Goal: Task Accomplishment & Management: Use online tool/utility

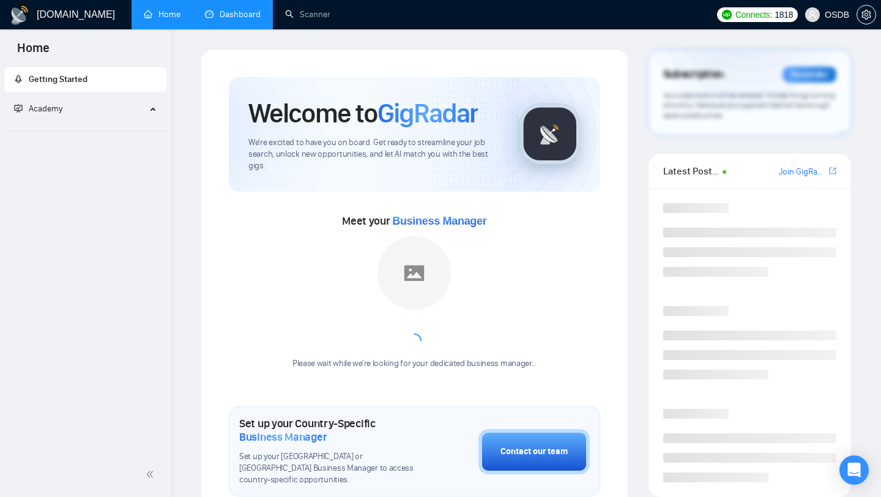
click at [235, 20] on link "Dashboard" at bounding box center [233, 14] width 56 height 10
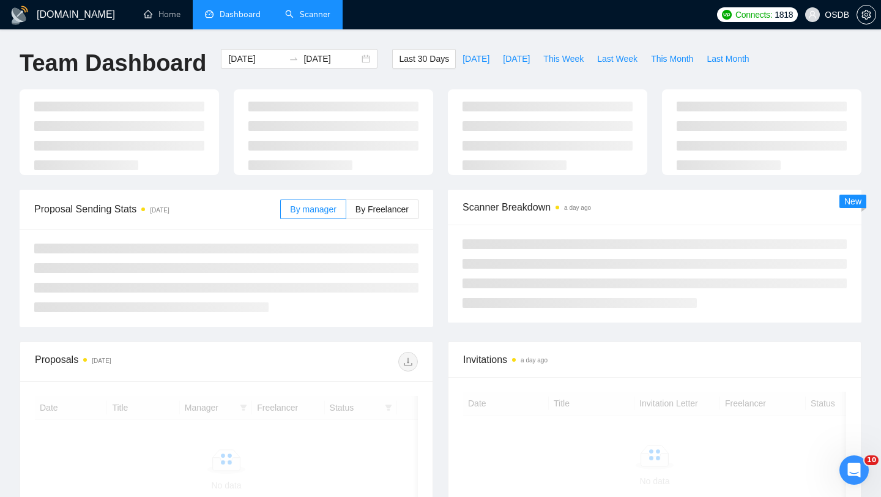
click at [323, 11] on link "Scanner" at bounding box center [307, 14] width 45 height 10
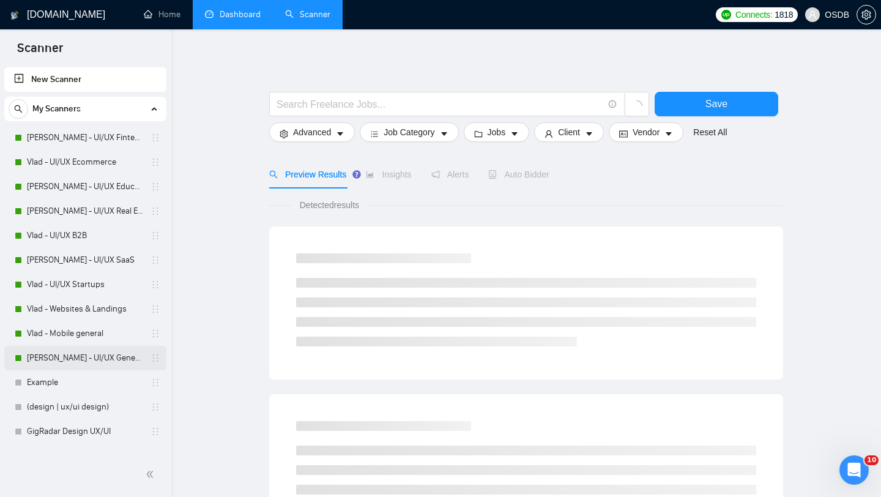
click at [77, 355] on link "[PERSON_NAME] - UI/UX General" at bounding box center [85, 358] width 116 height 24
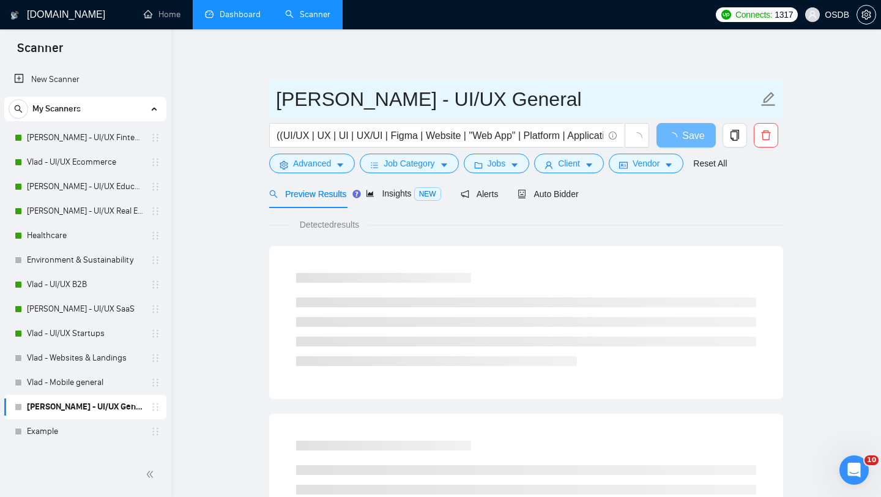
click at [391, 113] on input "[PERSON_NAME] - UI/UX General" at bounding box center [517, 99] width 482 height 31
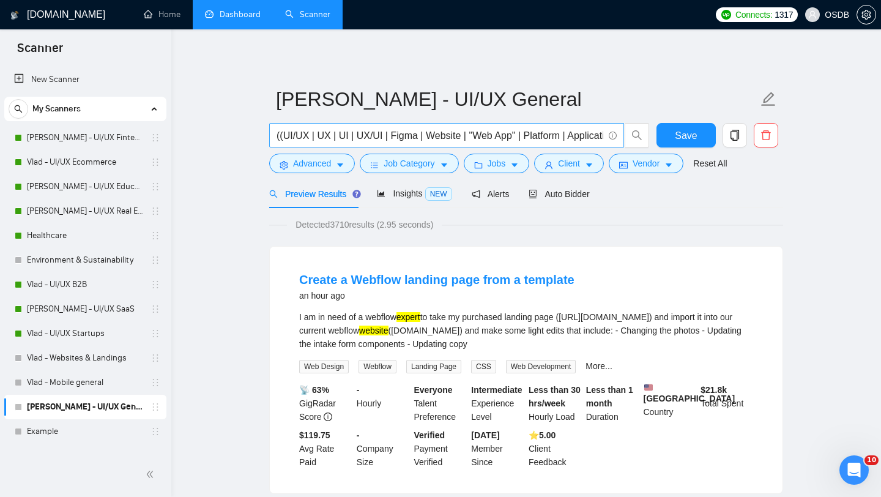
click at [435, 134] on input "((UI/UX | UX | UI | UX/UI | Figma | Website | "Web App" | Platform | Applicatio…" at bounding box center [440, 135] width 327 height 15
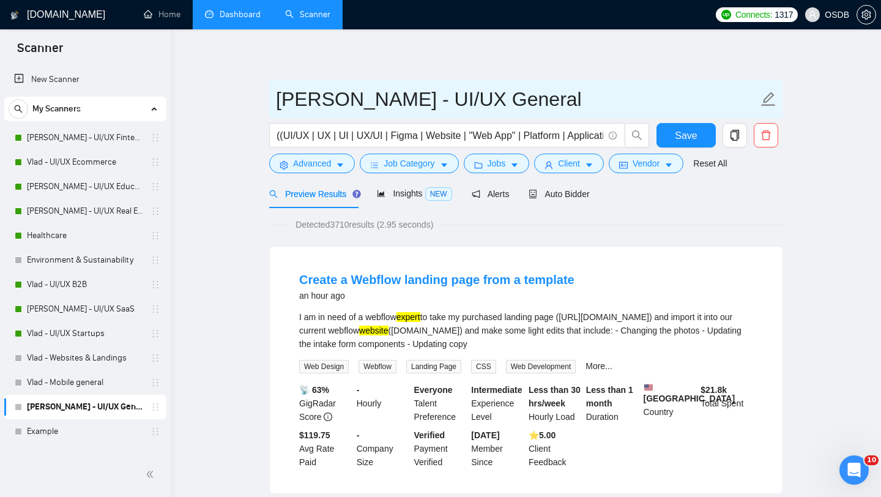
click at [342, 102] on input "[PERSON_NAME] - UI/UX General" at bounding box center [517, 99] width 482 height 31
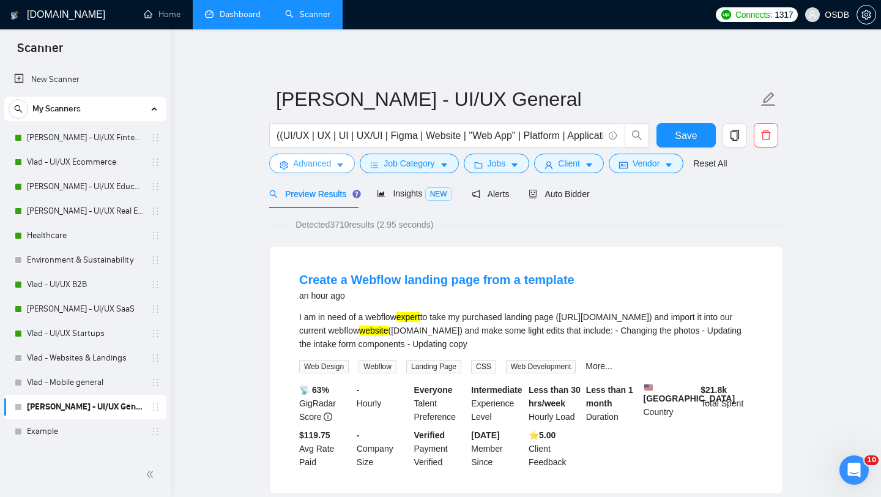
click at [321, 162] on span "Advanced" at bounding box center [312, 163] width 38 height 13
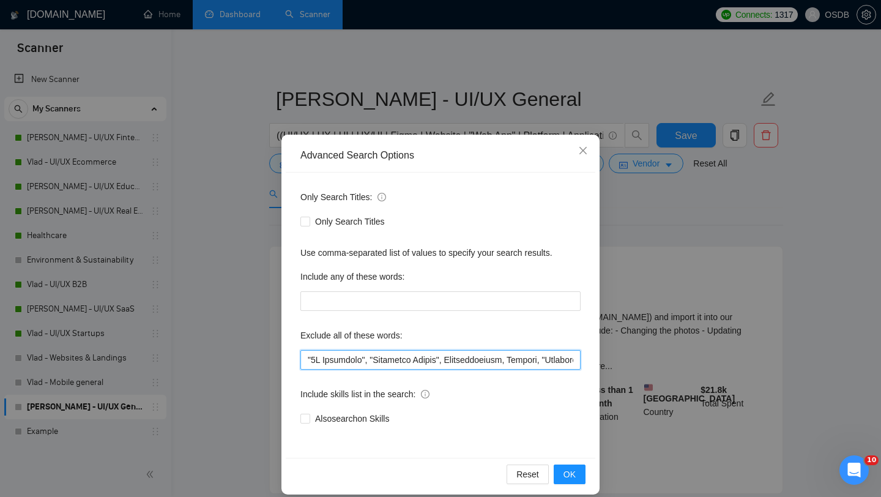
click at [363, 364] on input "text" at bounding box center [440, 360] width 280 height 20
click at [578, 122] on div "Advanced Search Options Only Search Titles: Only Search Titles Use comma-separa…" at bounding box center [440, 248] width 881 height 497
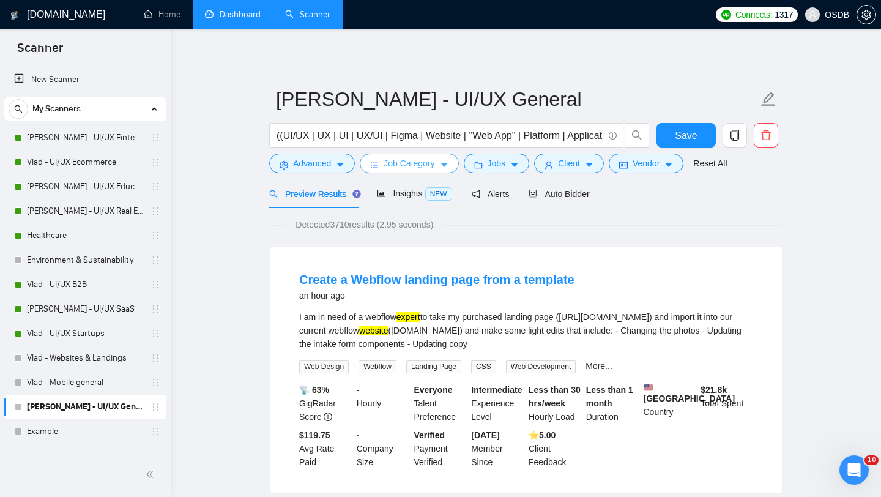
click at [380, 167] on button "Job Category" at bounding box center [409, 164] width 98 height 20
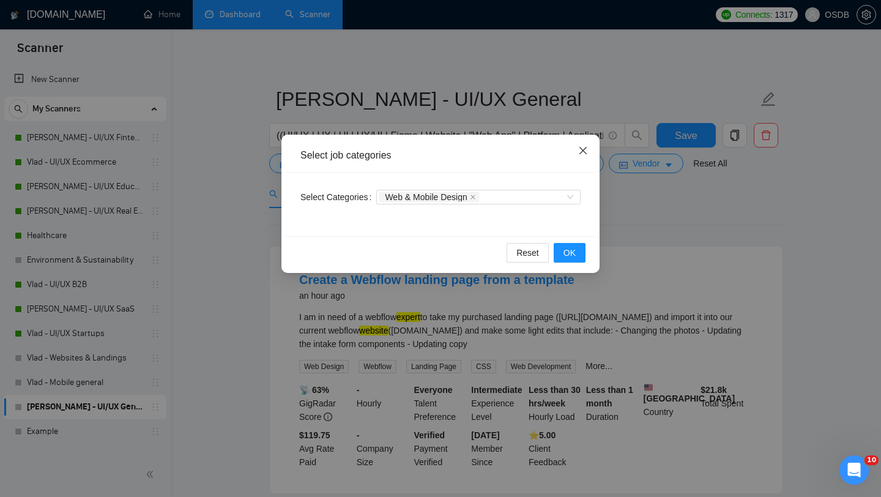
click at [588, 157] on span "Close" at bounding box center [583, 151] width 33 height 33
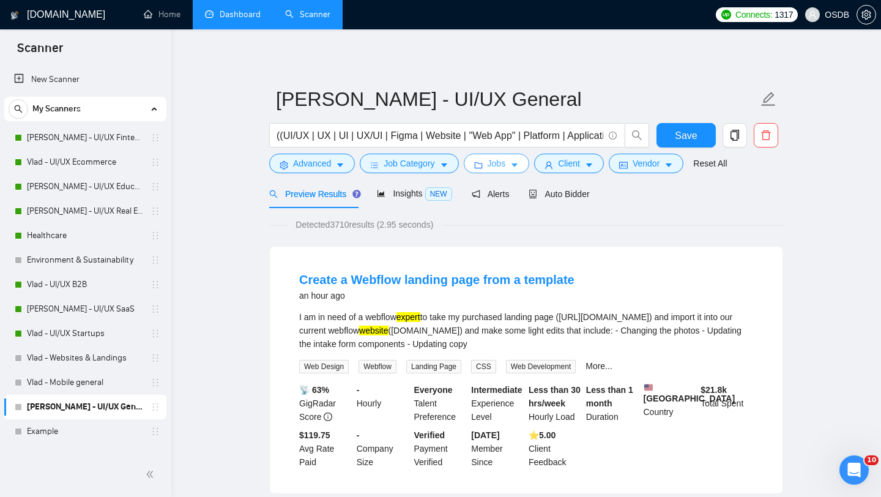
click at [493, 164] on span "Jobs" at bounding box center [497, 163] width 18 height 13
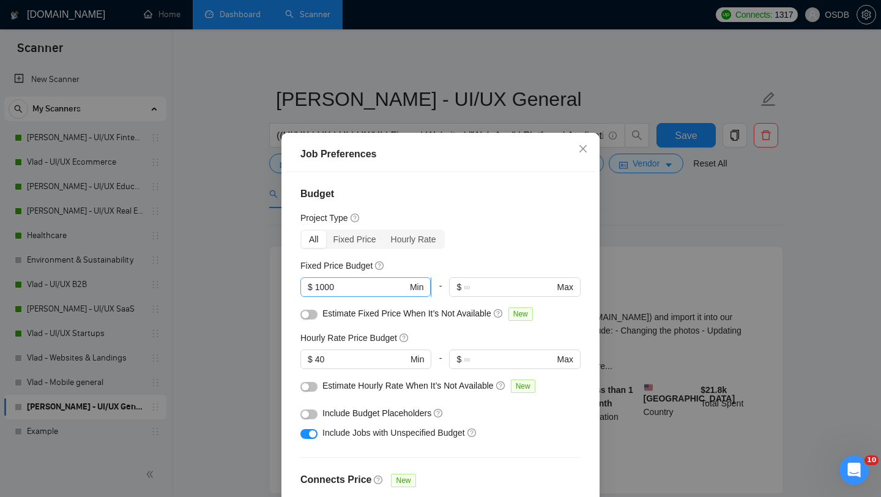
click at [352, 285] on input "1000" at bounding box center [361, 286] width 92 height 13
click at [349, 360] on input "40" at bounding box center [361, 358] width 92 height 13
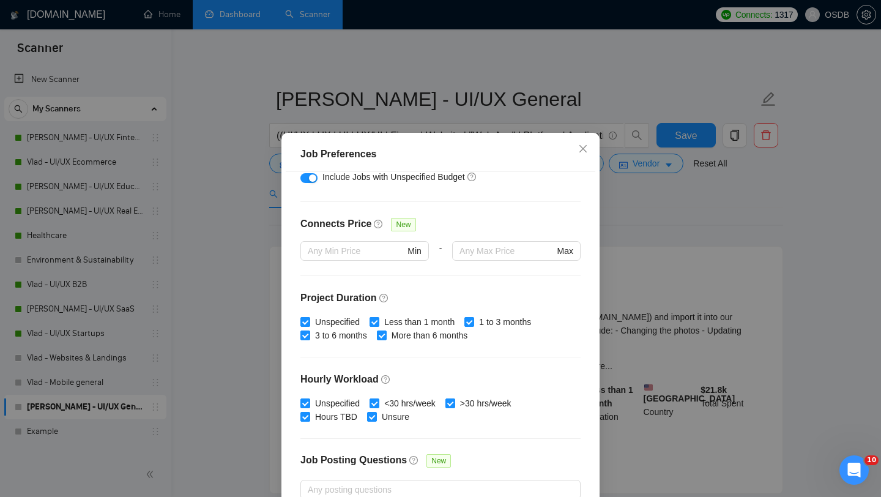
scroll to position [197, 0]
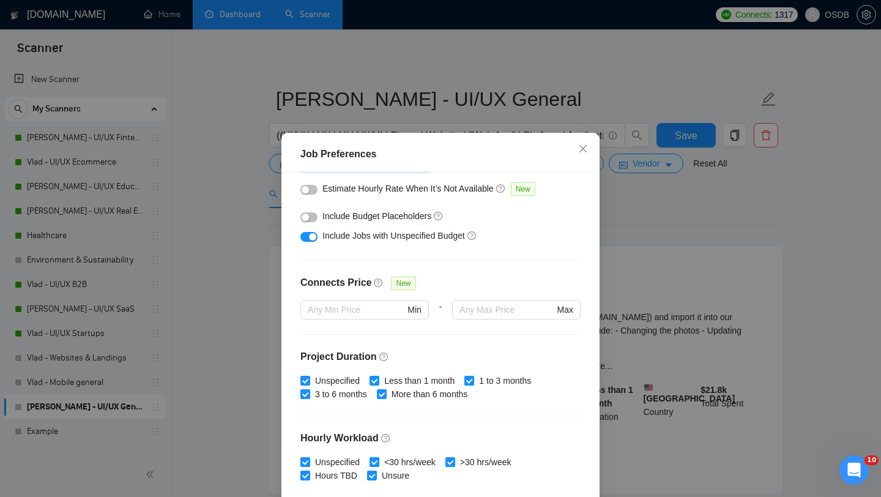
click at [642, 190] on div "Job Preferences Budget Project Type All Fixed Price Hourly Rate Fixed Price Bud…" at bounding box center [440, 248] width 881 height 497
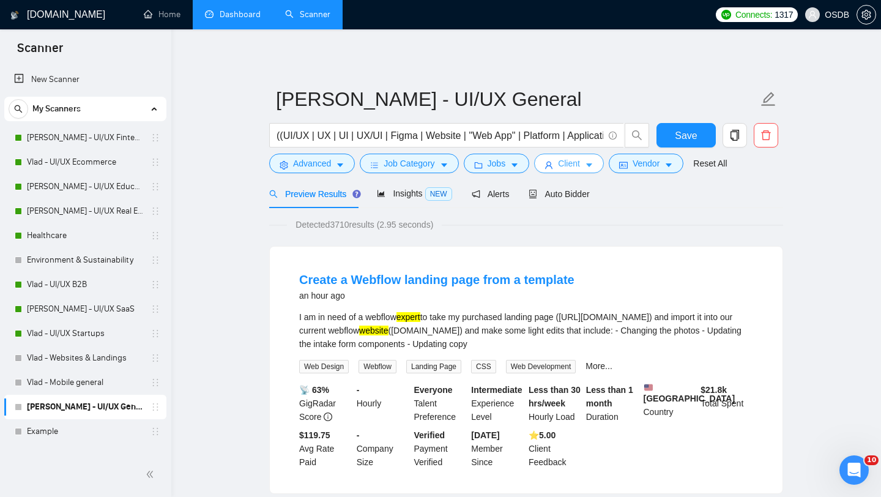
click at [549, 164] on icon "user" at bounding box center [548, 165] width 9 height 9
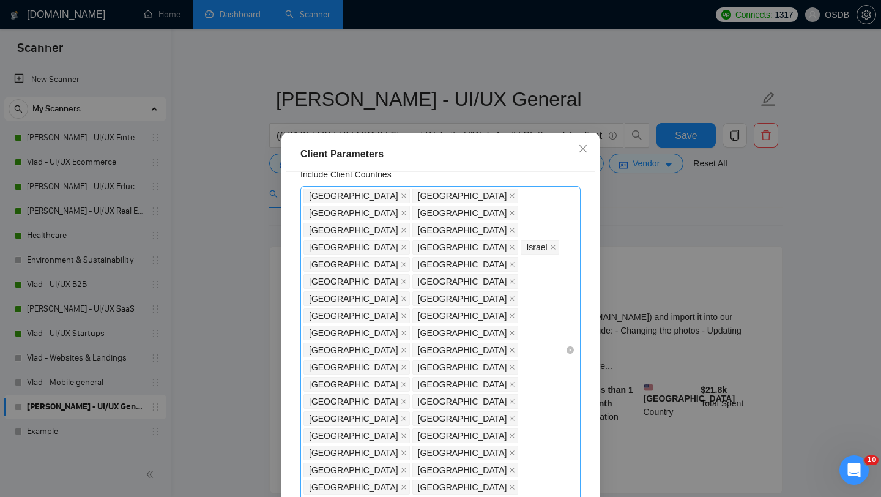
scroll to position [46, 0]
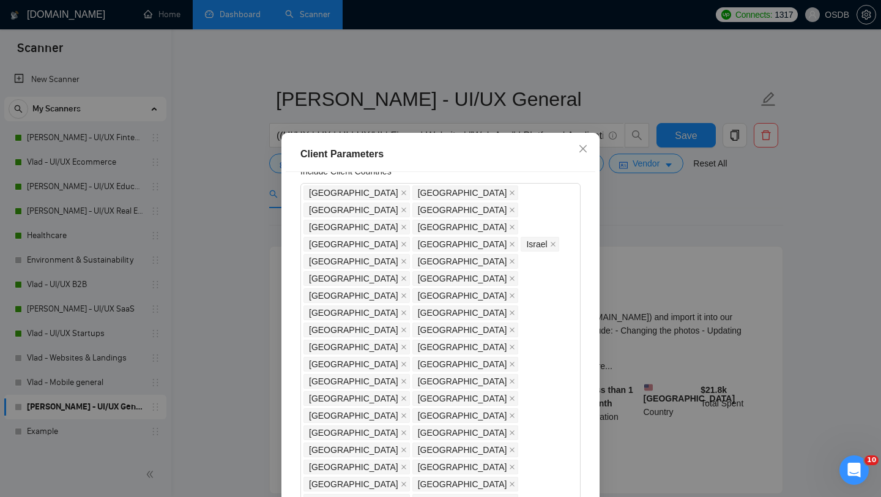
click at [506, 102] on div "Client Parameters Client Location Include Client Countries [GEOGRAPHIC_DATA] [G…" at bounding box center [440, 248] width 881 height 497
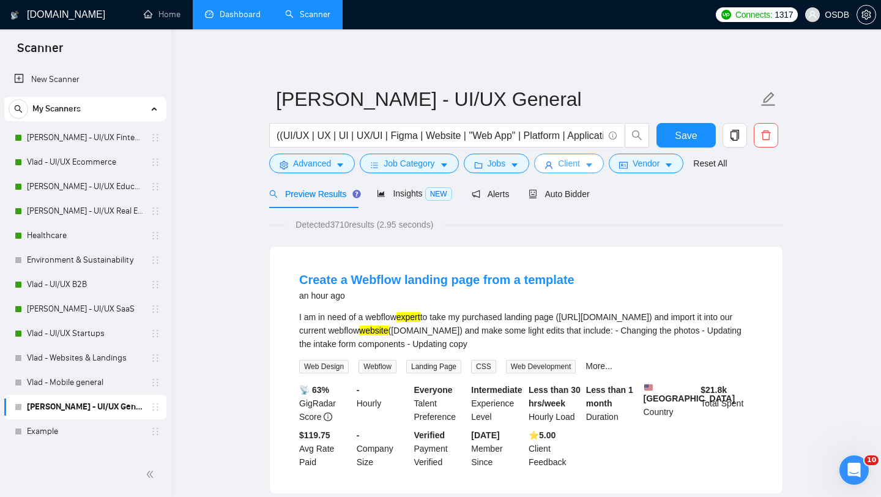
click at [587, 165] on button "Client" at bounding box center [569, 164] width 70 height 20
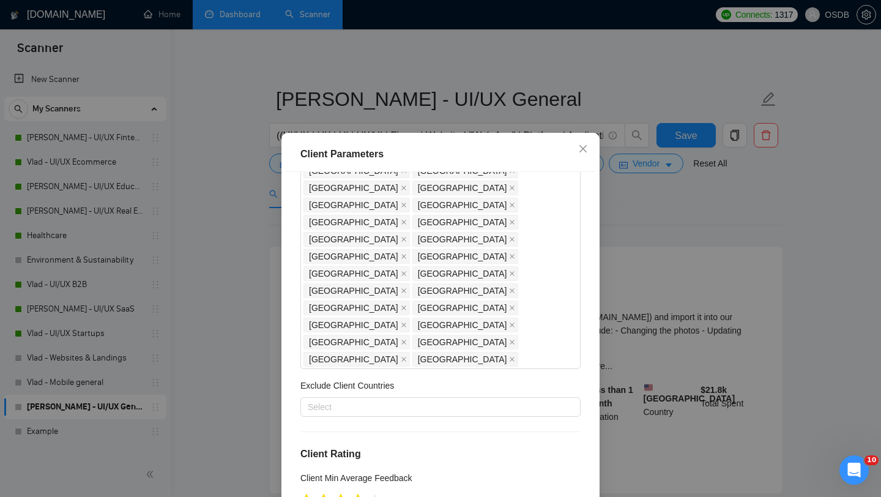
scroll to position [152, 0]
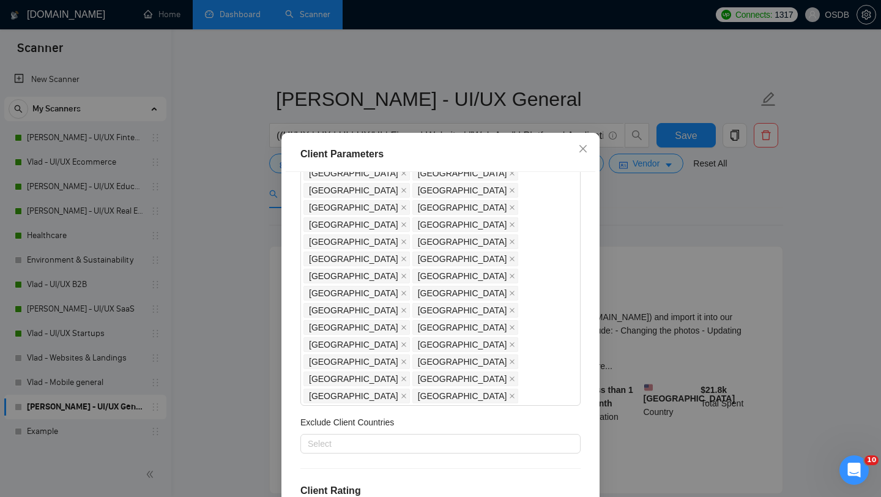
click at [666, 203] on div "Client Parameters Client Location Include Client Countries [GEOGRAPHIC_DATA] [G…" at bounding box center [440, 248] width 881 height 497
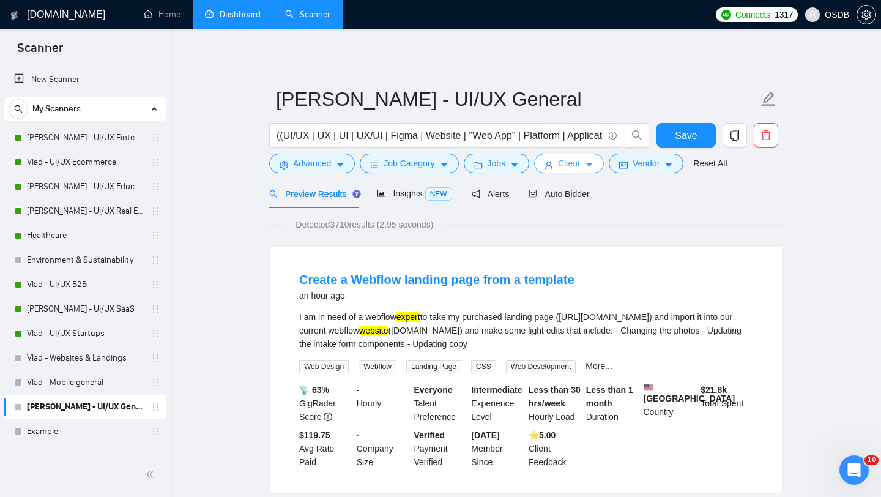
click at [548, 169] on icon "user" at bounding box center [548, 165] width 9 height 9
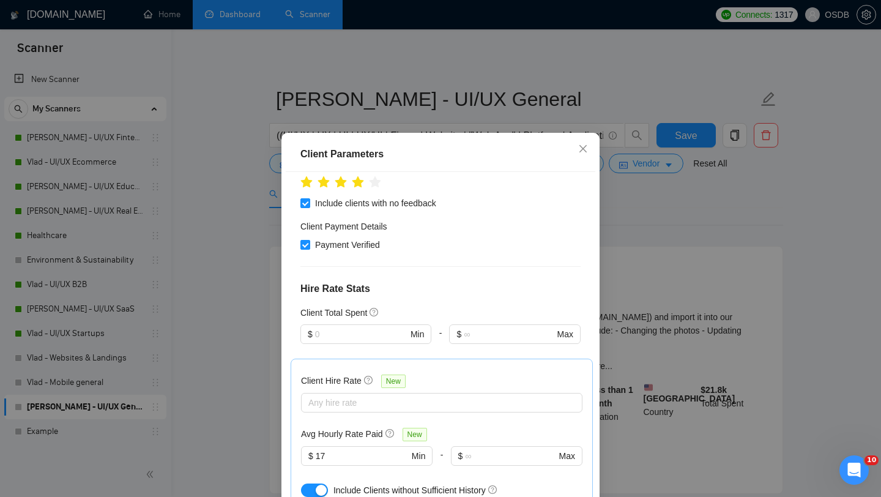
scroll to position [552, 0]
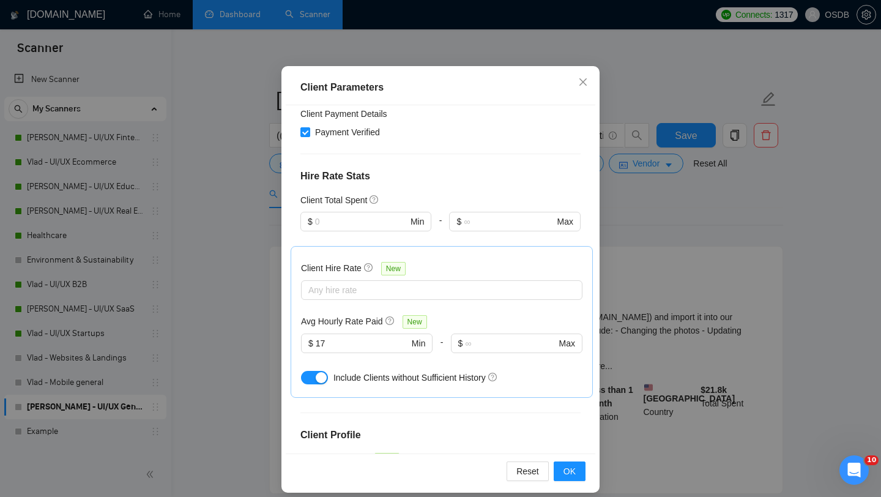
click at [694, 217] on div "Client Parameters Client Location Include Client Countries [GEOGRAPHIC_DATA] [G…" at bounding box center [440, 248] width 881 height 497
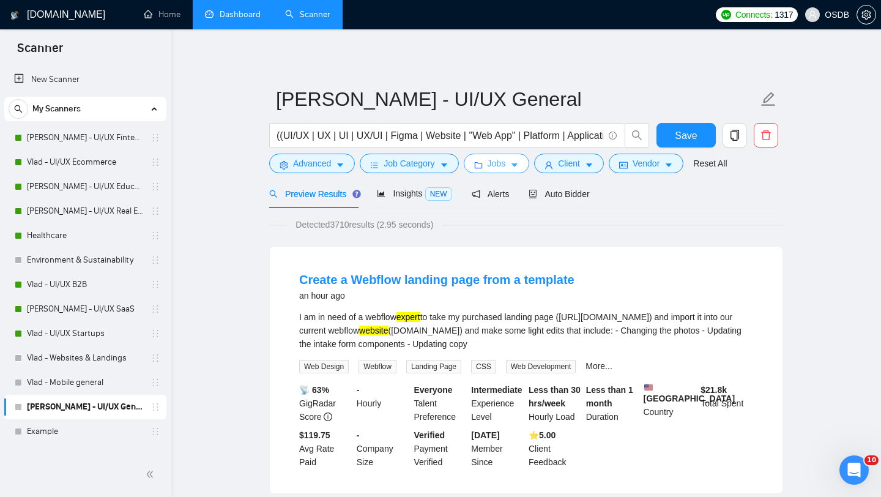
click at [479, 167] on icon "folder" at bounding box center [478, 165] width 9 height 9
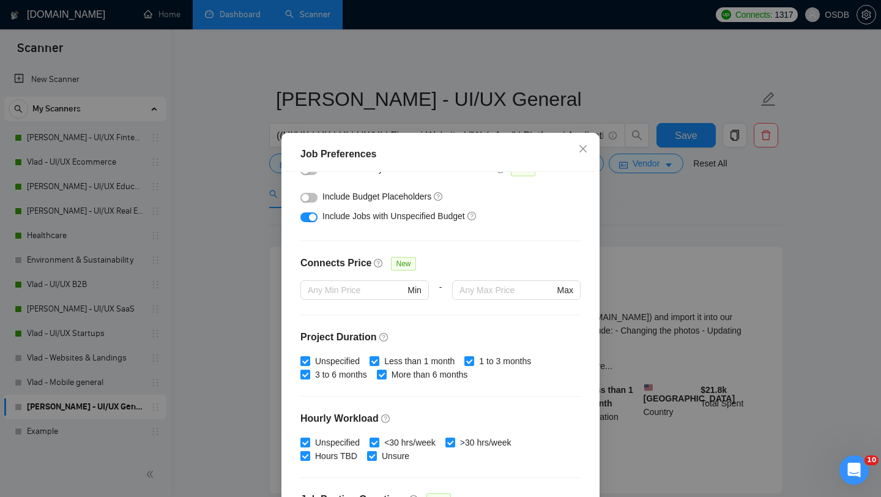
scroll to position [0, 0]
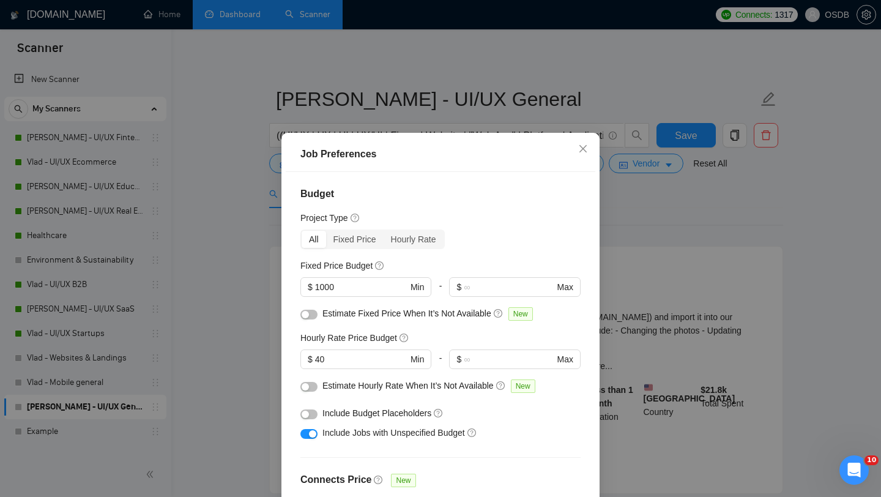
click at [648, 103] on div "Job Preferences Budget Project Type All Fixed Price Hourly Rate Fixed Price Bud…" at bounding box center [440, 248] width 881 height 497
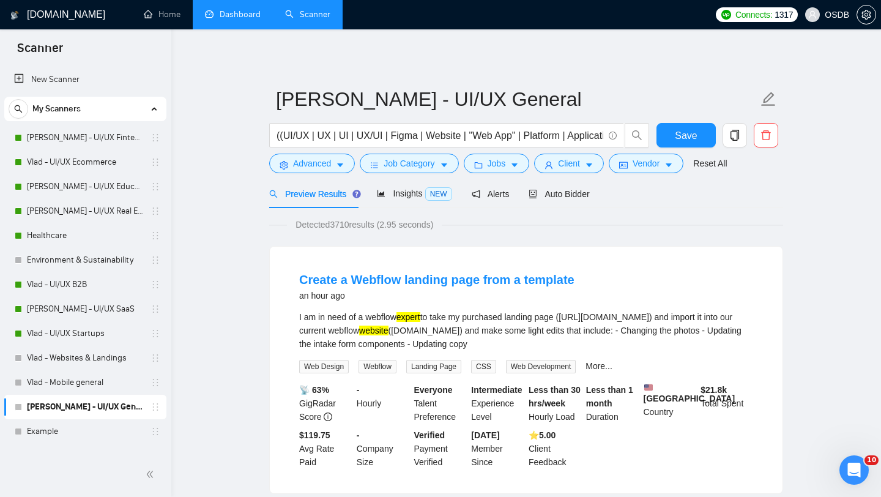
click at [340, 176] on form "Vlad - UI/UX General ((UI/UX | UX | UI | UX/UI | Figma | Website | "Web App" | …" at bounding box center [526, 130] width 514 height 100
click at [338, 169] on icon "caret-down" at bounding box center [340, 165] width 9 height 9
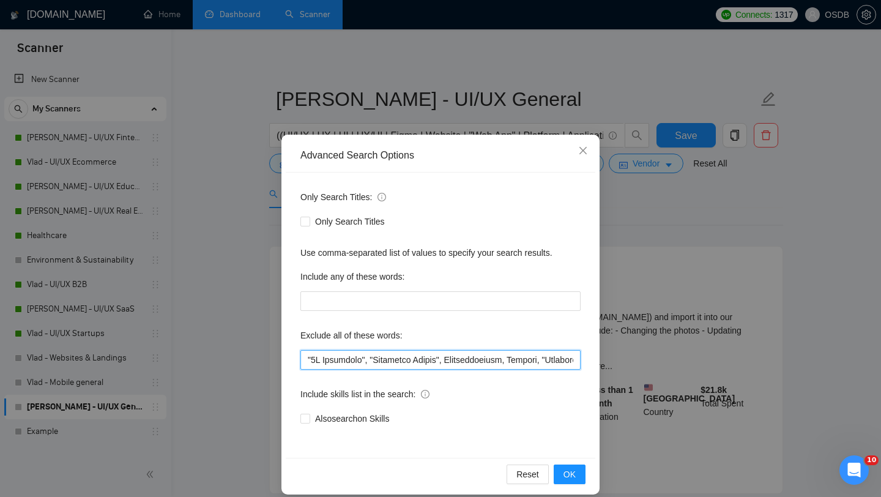
click at [358, 357] on input "text" at bounding box center [440, 360] width 280 height 20
click at [650, 220] on div "Advanced Search Options Only Search Titles: Only Search Titles Use comma-separa…" at bounding box center [440, 248] width 881 height 497
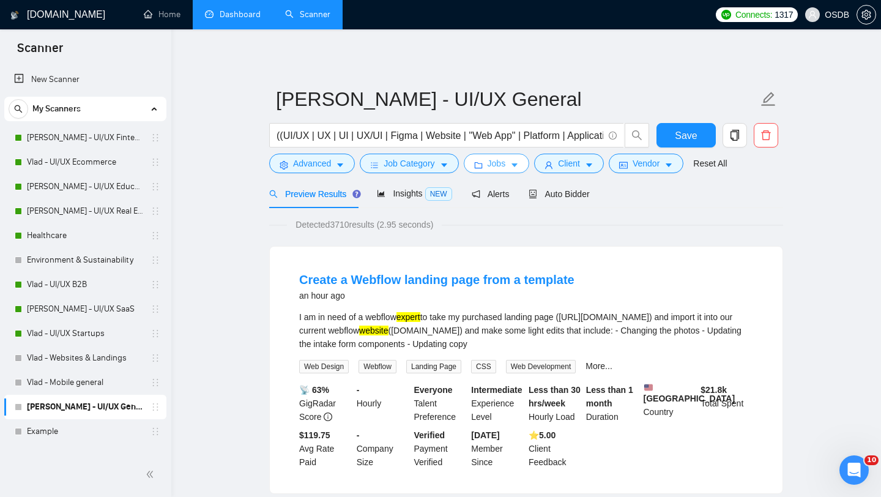
click at [491, 159] on span "Jobs" at bounding box center [497, 163] width 18 height 13
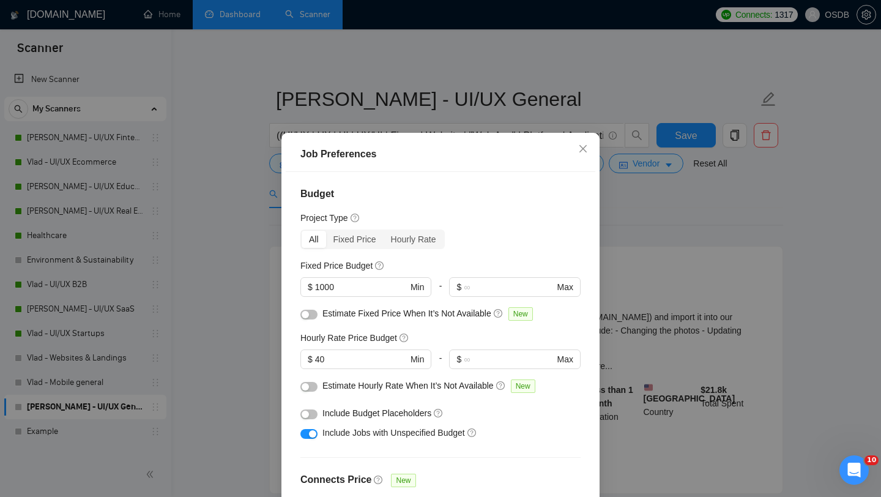
click at [407, 119] on div "Job Preferences Budget Project Type All Fixed Price Hourly Rate Fixed Price Bud…" at bounding box center [440, 248] width 881 height 497
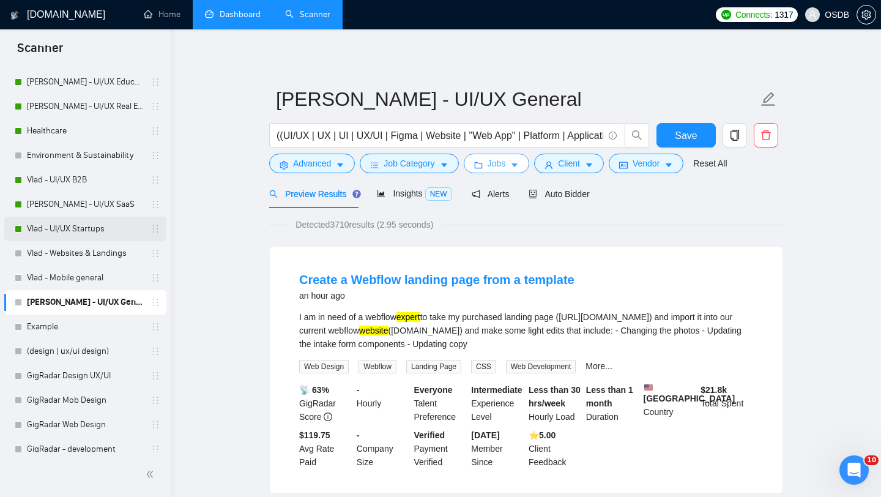
scroll to position [108, 0]
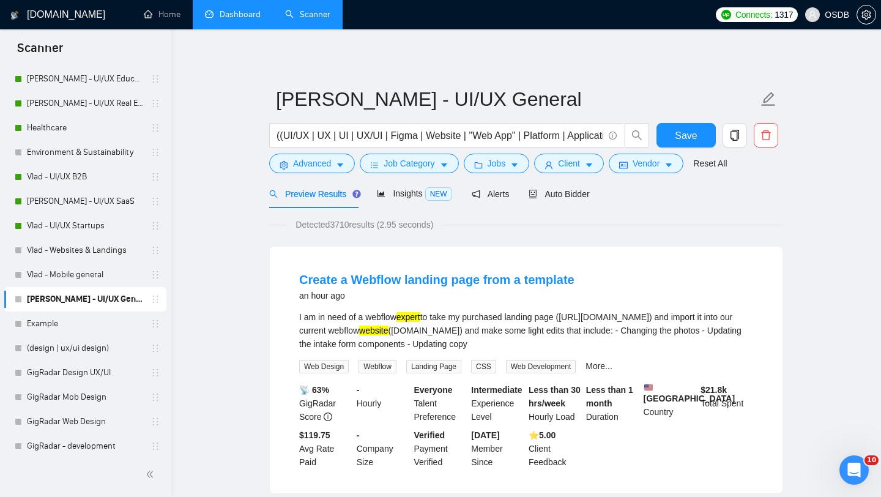
click at [239, 20] on link "Dashboard" at bounding box center [233, 14] width 56 height 10
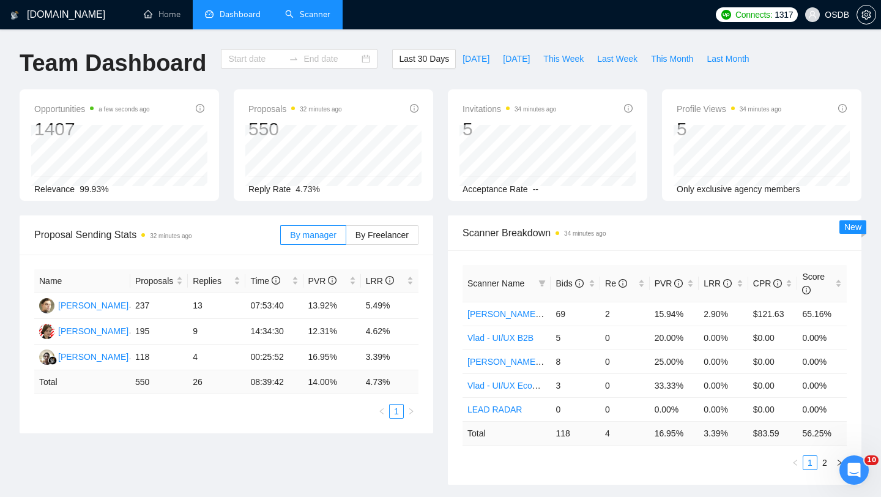
type input "[DATE]"
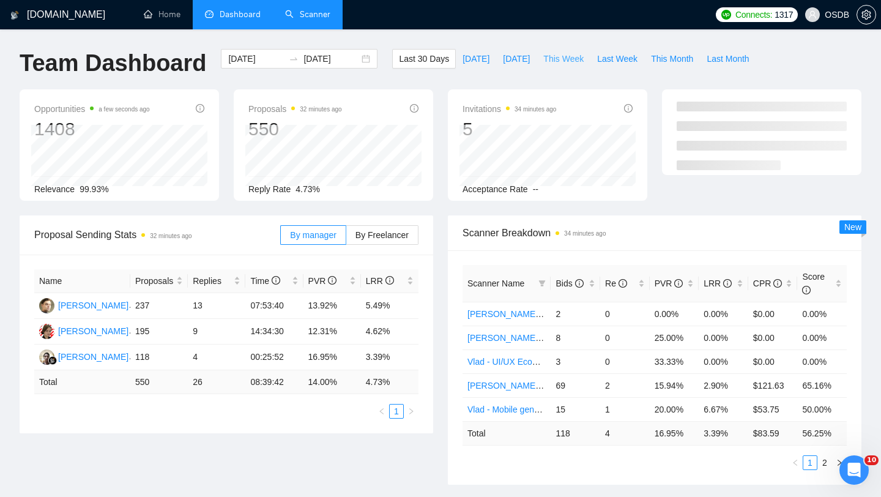
click at [570, 59] on span "This Week" at bounding box center [563, 58] width 40 height 13
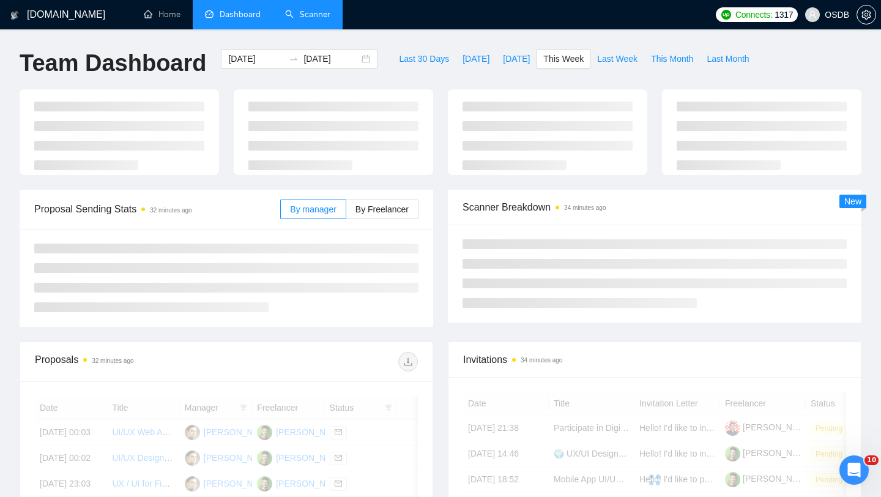
type input "[DATE]"
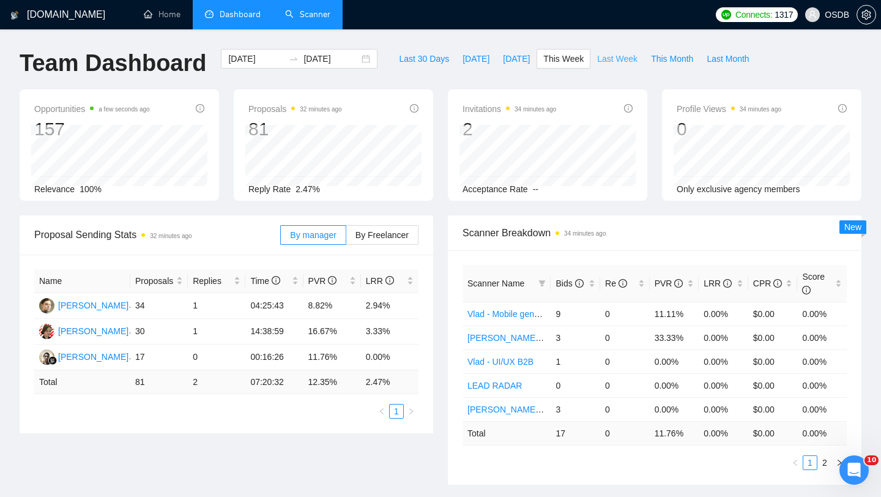
click at [617, 54] on span "Last Week" at bounding box center [617, 58] width 40 height 13
type input "[DATE]"
drag, startPoint x: 362, startPoint y: 331, endPoint x: 395, endPoint y: 332, distance: 33.7
click at [395, 332] on td "6.52%" at bounding box center [390, 332] width 58 height 26
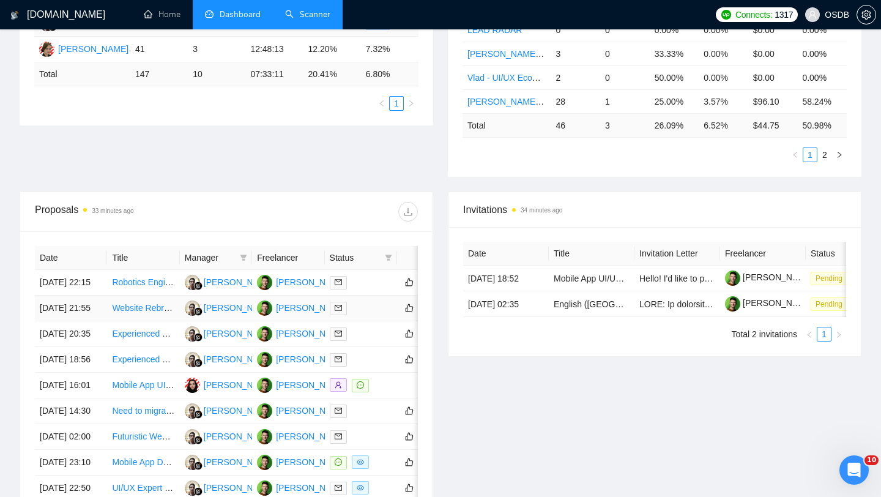
scroll to position [315, 0]
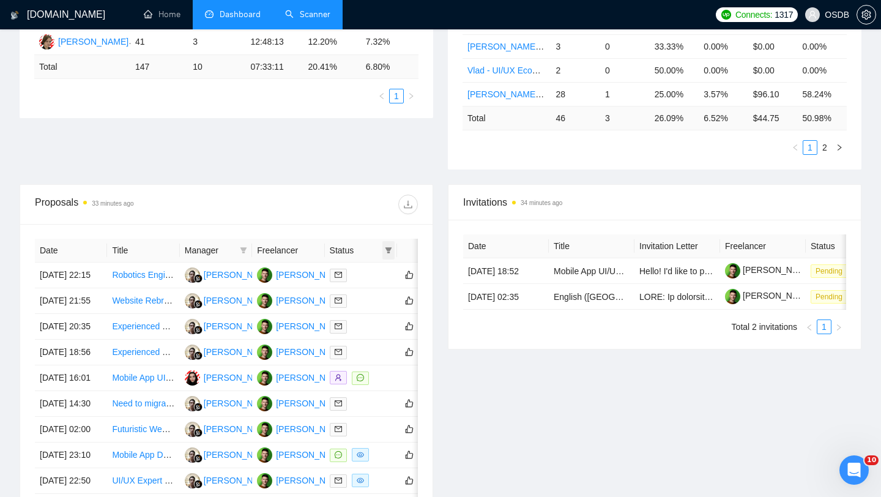
click at [392, 255] on span at bounding box center [388, 250] width 12 height 18
click at [370, 278] on span "Chat" at bounding box center [358, 273] width 59 height 13
checkbox input "true"
click at [358, 200] on div at bounding box center [321, 205] width 191 height 20
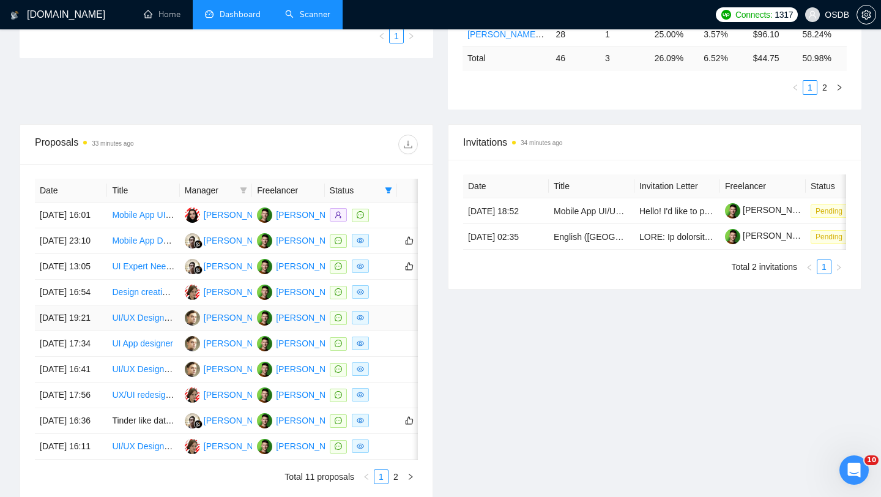
scroll to position [603, 0]
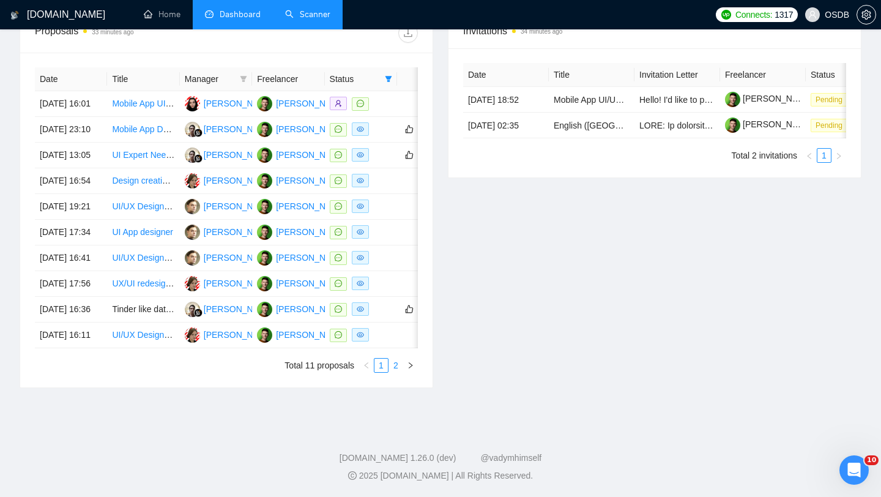
click at [398, 362] on link "2" at bounding box center [395, 364] width 13 height 13
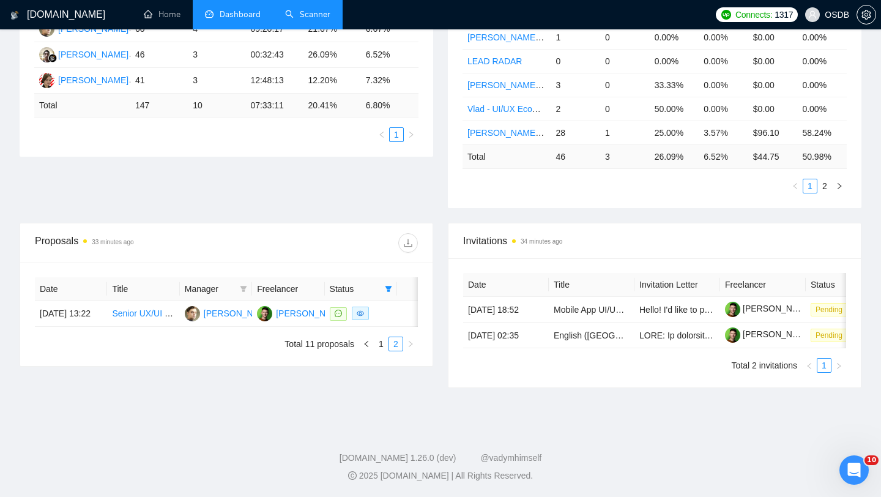
scroll to position [0, 0]
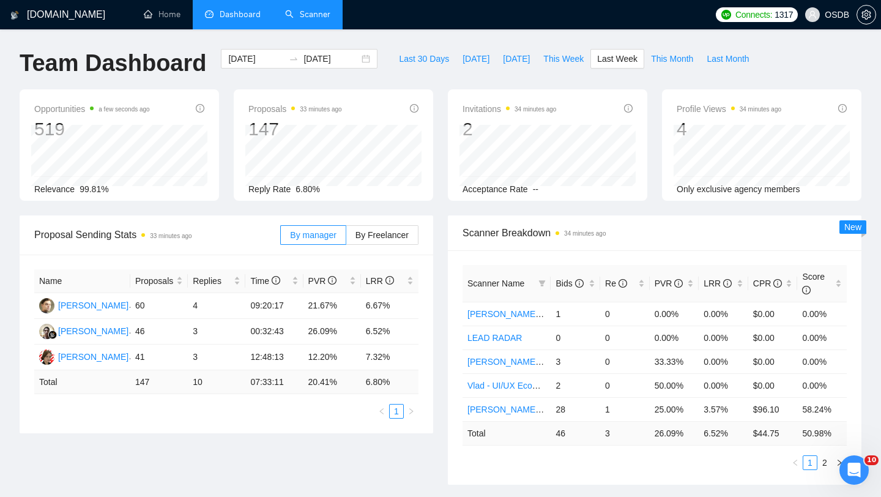
click at [322, 20] on link "Scanner" at bounding box center [307, 14] width 45 height 10
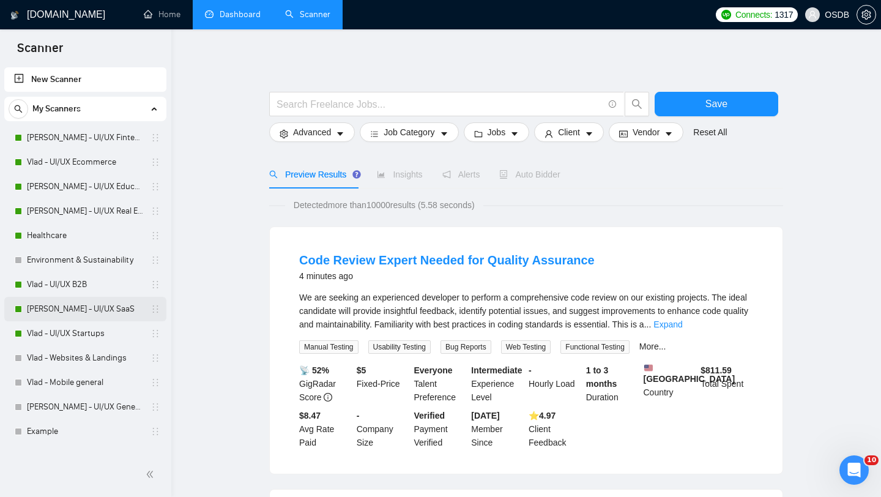
click at [89, 306] on link "[PERSON_NAME] - UI/UX SaaS" at bounding box center [85, 309] width 116 height 24
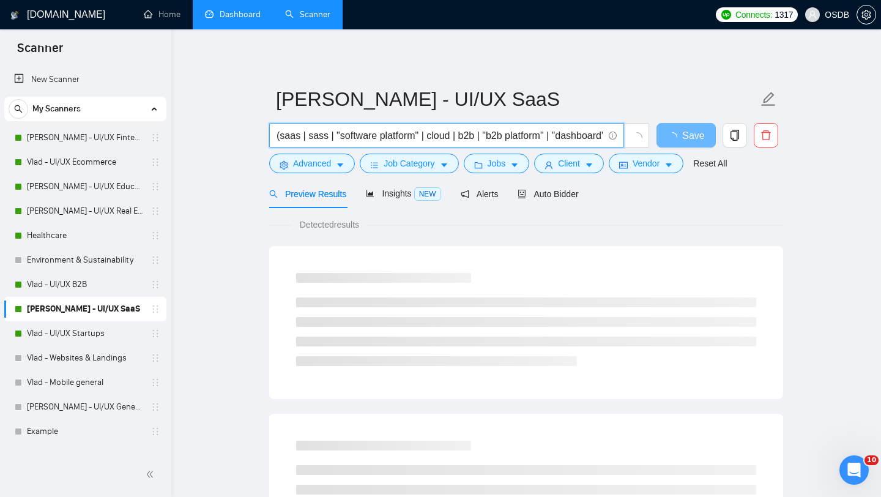
click at [337, 133] on input "(saas | sass | "software platform" | cloud | b2b | "b2b platform" | "dashboard"…" at bounding box center [440, 135] width 327 height 15
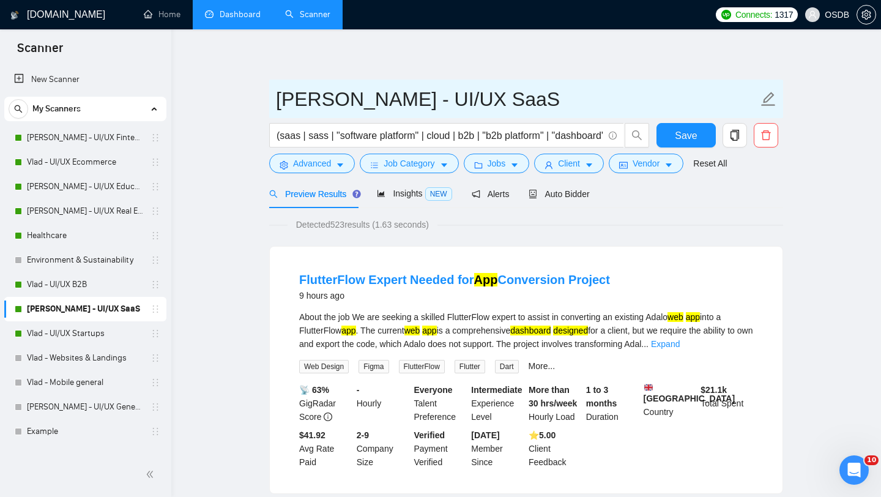
drag, startPoint x: 463, startPoint y: 103, endPoint x: 232, endPoint y: 83, distance: 231.6
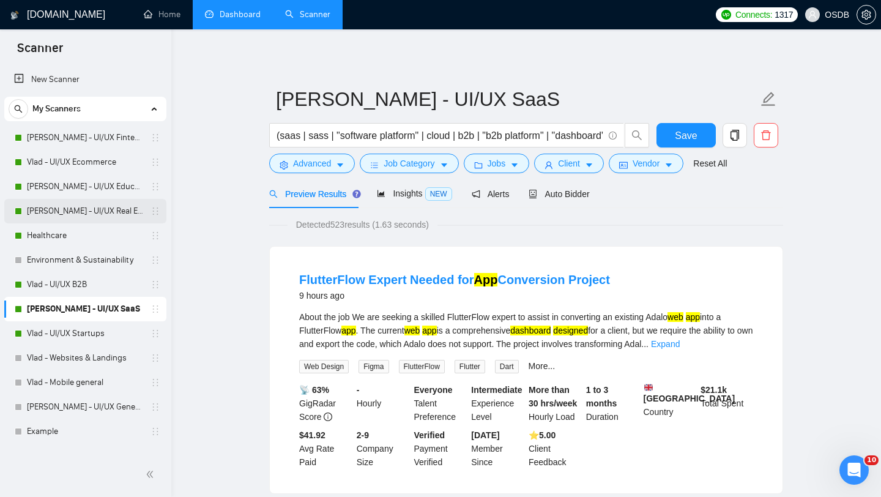
click at [95, 212] on link "[PERSON_NAME] - UI/UX Real Estate" at bounding box center [85, 211] width 116 height 24
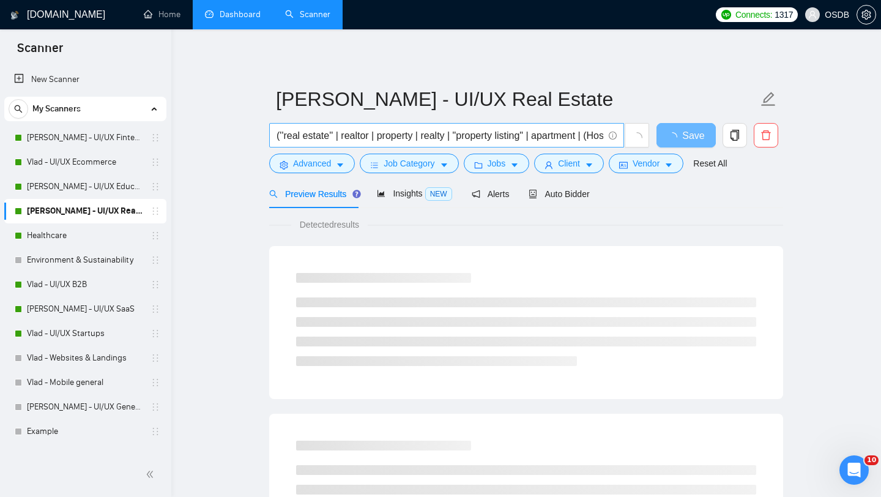
click at [374, 135] on input "(''real estate'' | realtor | property | realty | "property listing" | apartment…" at bounding box center [440, 135] width 327 height 15
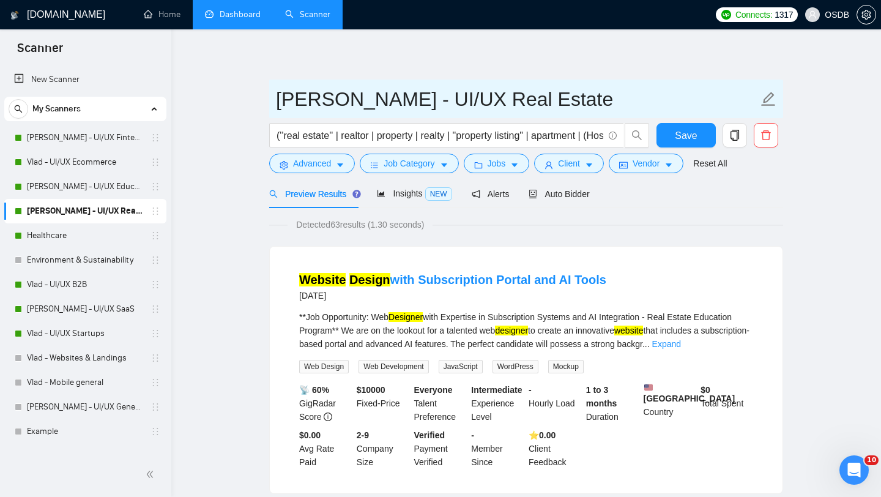
click at [391, 93] on input "[PERSON_NAME] - UI/UX Real Estate" at bounding box center [517, 99] width 482 height 31
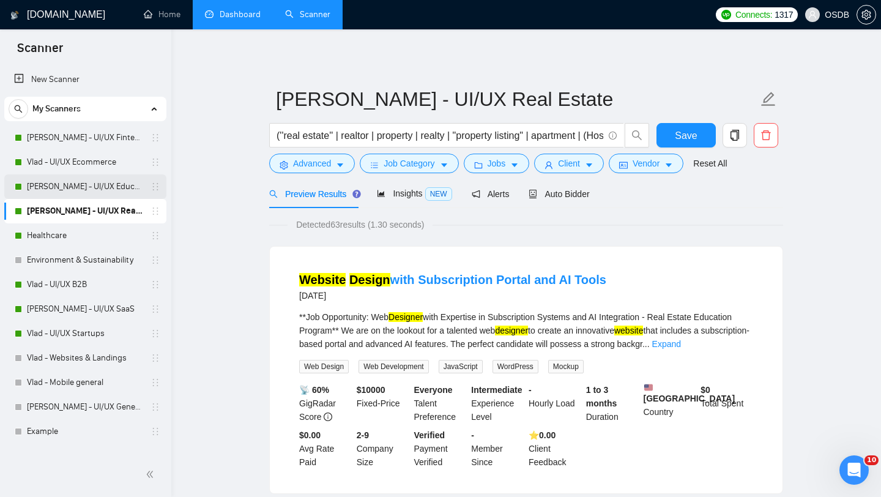
click at [102, 185] on link "[PERSON_NAME] - UI/UX Education" at bounding box center [85, 186] width 116 height 24
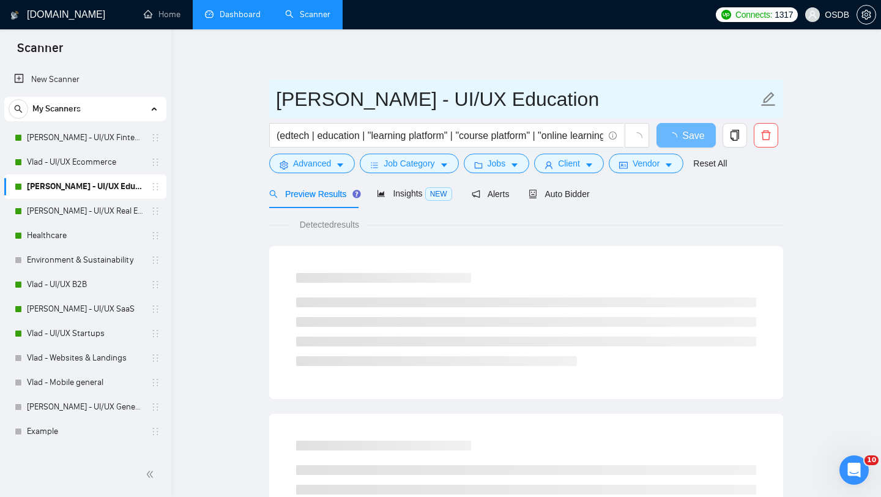
click at [382, 100] on input "[PERSON_NAME] - UI/UX Education" at bounding box center [517, 99] width 482 height 31
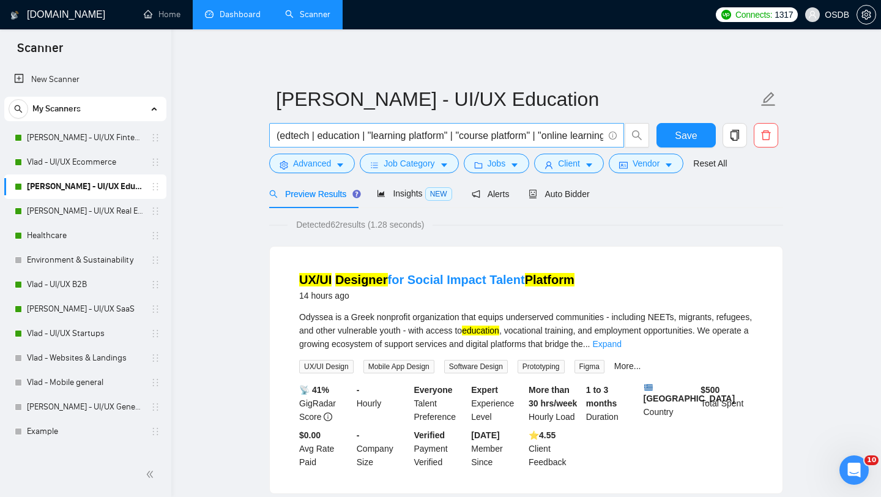
click at [335, 134] on input "(edtech | education | "learning platform" | "course platform" | "online learnin…" at bounding box center [440, 135] width 327 height 15
click at [98, 166] on link "Vlad - UI/UX Ecommerce" at bounding box center [85, 162] width 116 height 24
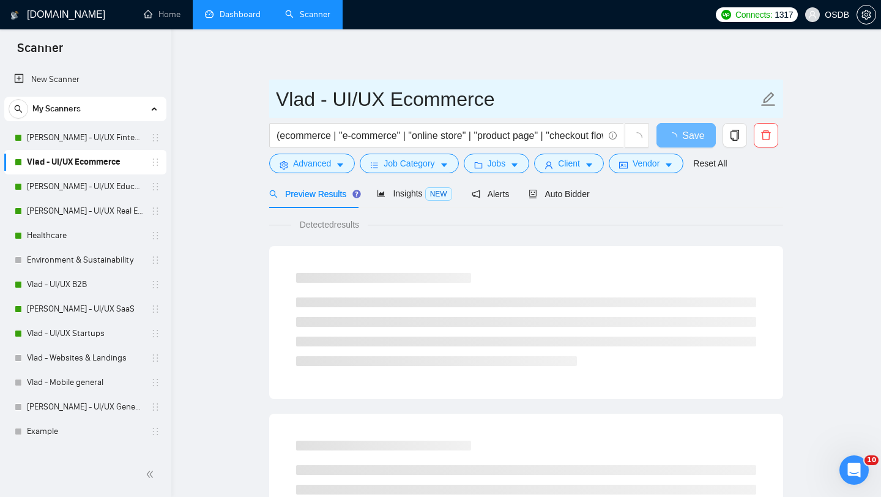
click at [387, 95] on input "Vlad - UI/UX Ecommerce" at bounding box center [517, 99] width 482 height 31
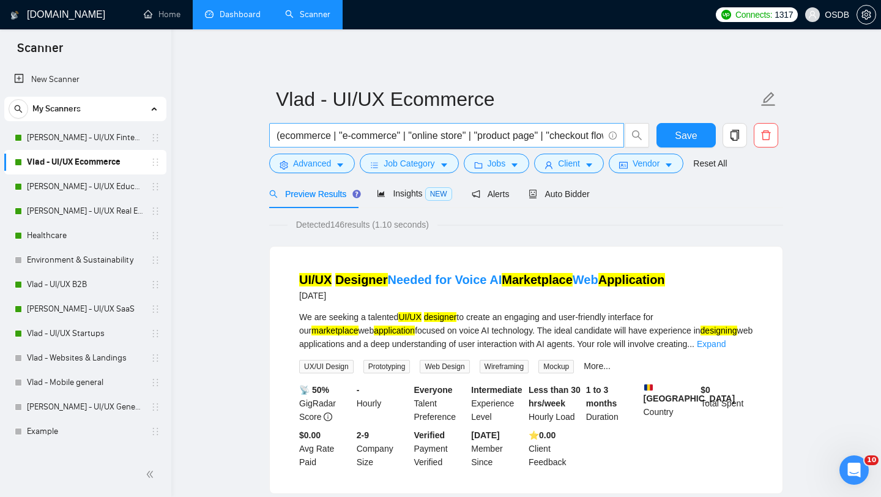
click at [358, 134] on input "(ecommerce | "e-commerce" | "online store" | "product page" | "checkout flow" |…" at bounding box center [440, 135] width 327 height 15
click at [83, 139] on link "[PERSON_NAME] - UI/UX Fintech" at bounding box center [85, 137] width 116 height 24
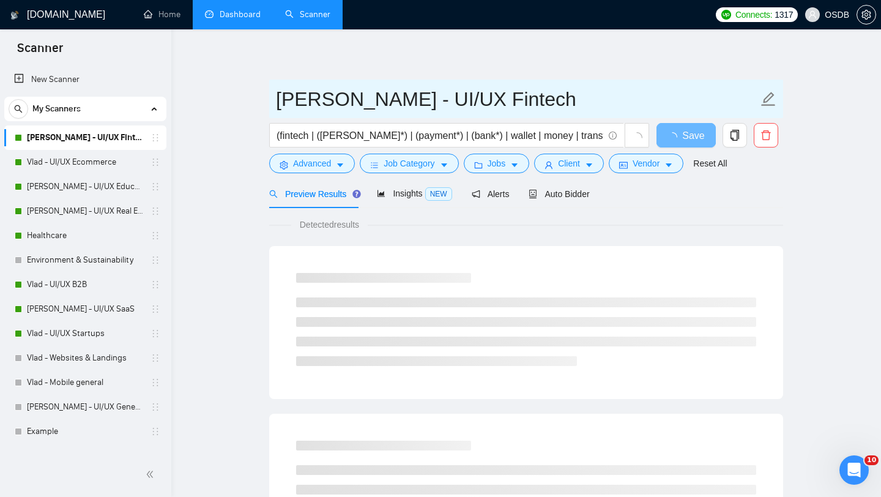
click at [374, 95] on input "[PERSON_NAME] - UI/UX Fintech" at bounding box center [517, 99] width 482 height 31
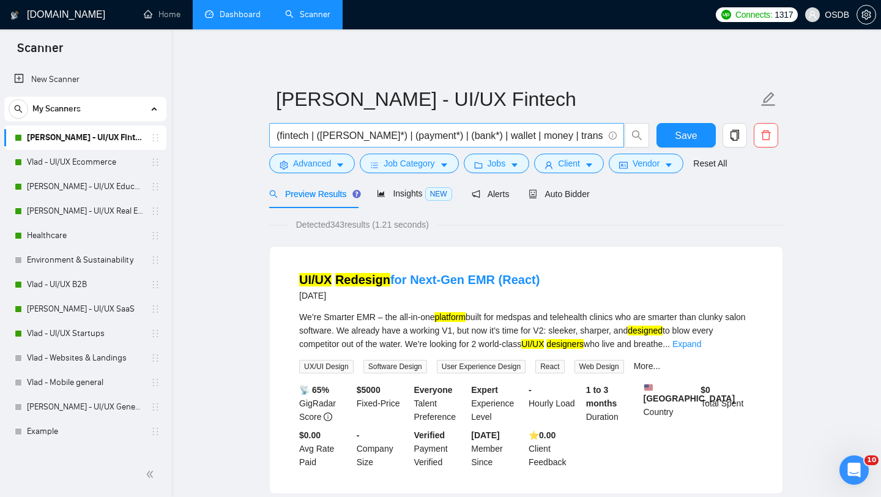
click at [309, 136] on input "(fintech | ([PERSON_NAME]*) | (payment*) | (bank*) | wallet | money | transfer …" at bounding box center [440, 135] width 327 height 15
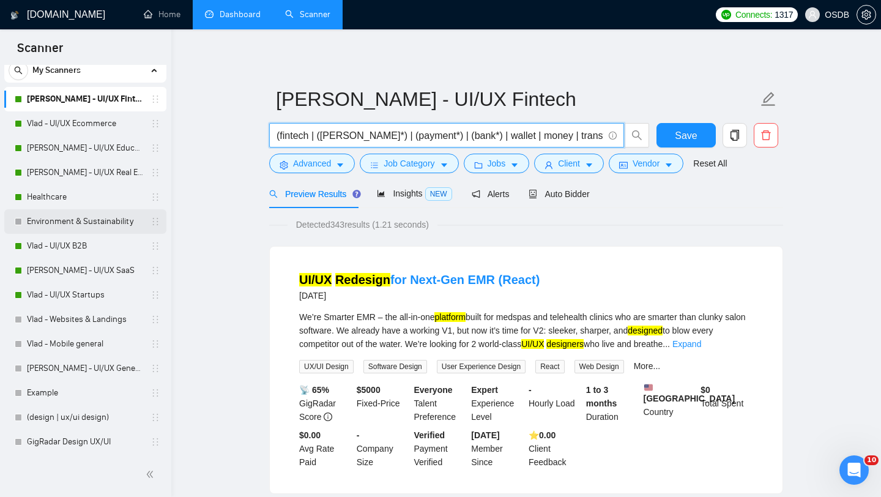
scroll to position [19, 0]
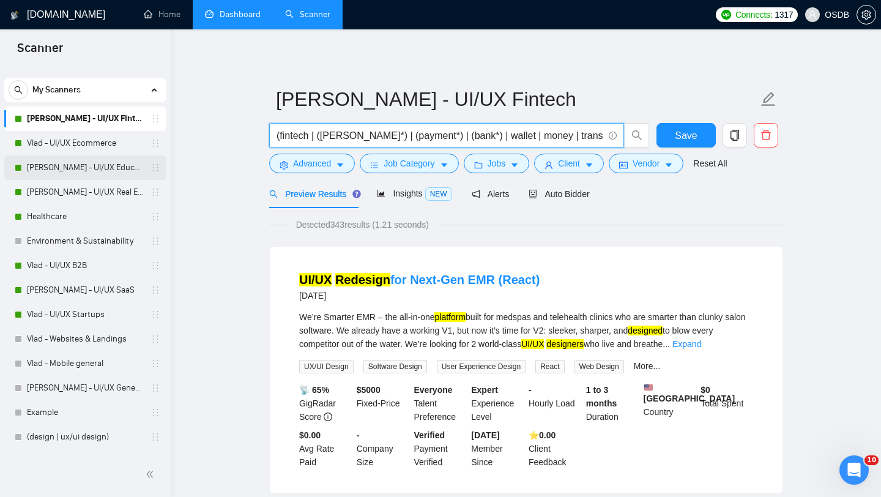
click at [110, 170] on link "[PERSON_NAME] - UI/UX Education" at bounding box center [85, 167] width 116 height 24
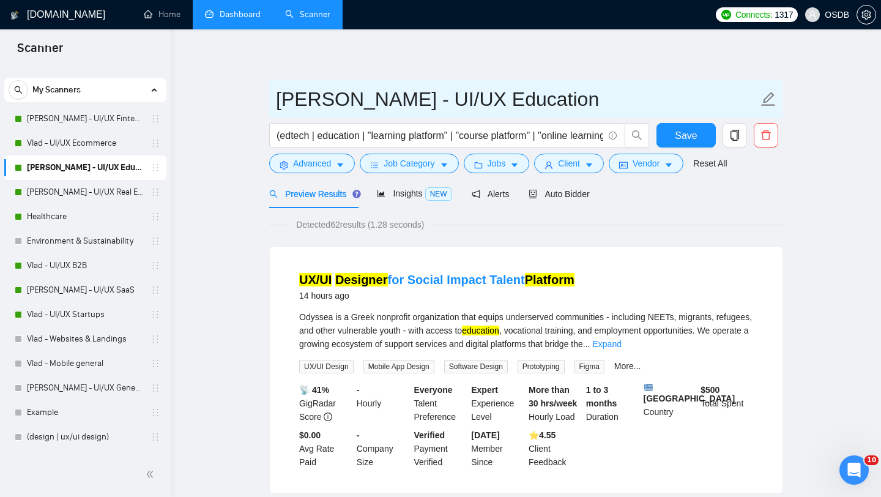
click at [365, 103] on input "[PERSON_NAME] - UI/UX Education" at bounding box center [517, 99] width 482 height 31
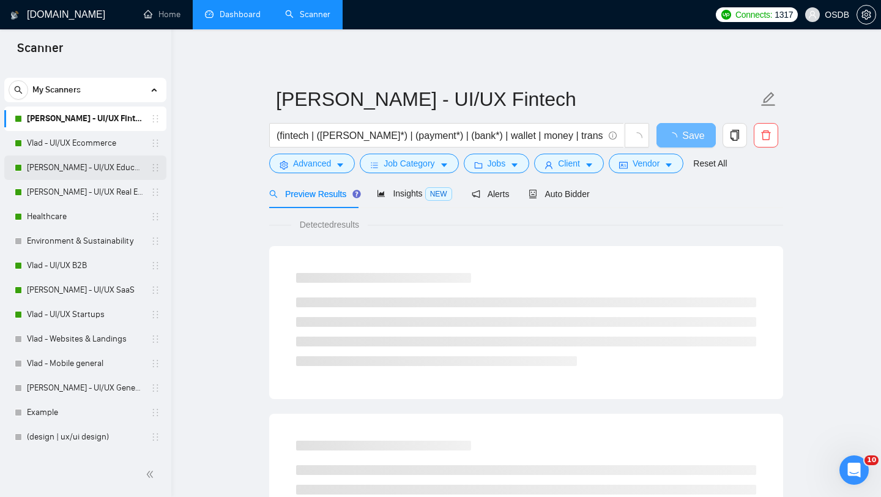
click at [100, 165] on link "[PERSON_NAME] - UI/UX Education" at bounding box center [85, 167] width 116 height 24
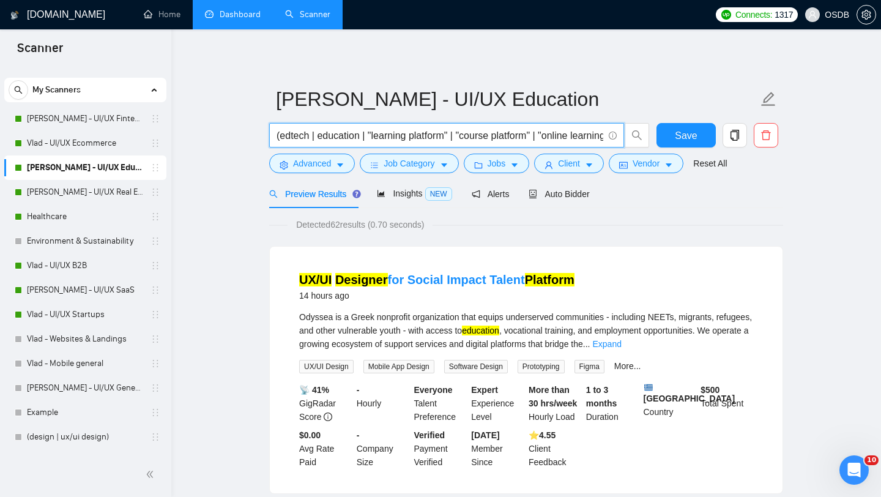
click at [401, 137] on input "(edtech | education | "learning platform" | "course platform" | "online learnin…" at bounding box center [440, 135] width 327 height 15
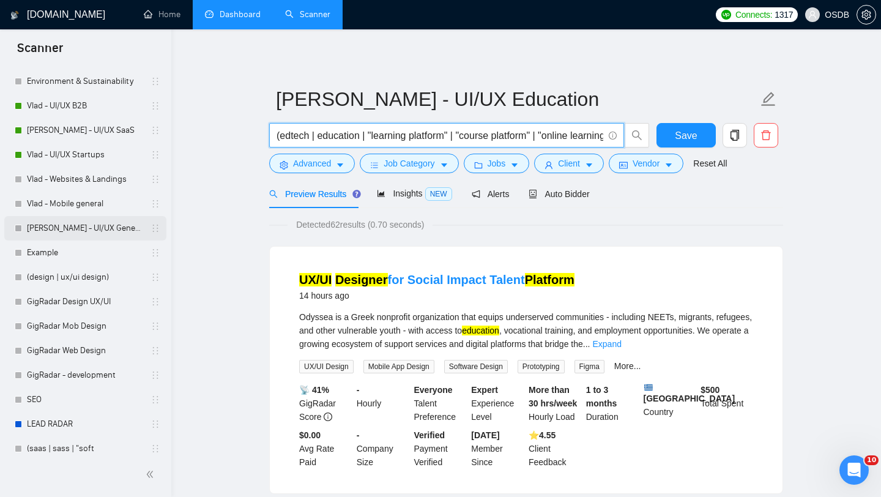
scroll to position [187, 0]
